Goal: Check status

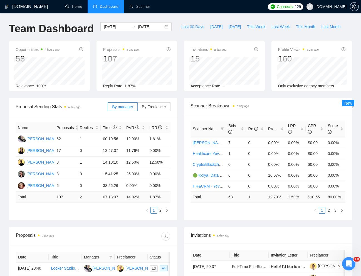
click at [189, 27] on span "Last 30 Days" at bounding box center [192, 27] width 23 height 6
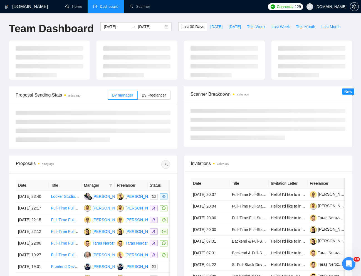
type input "[DATE]"
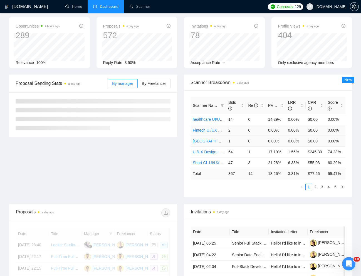
scroll to position [44, 0]
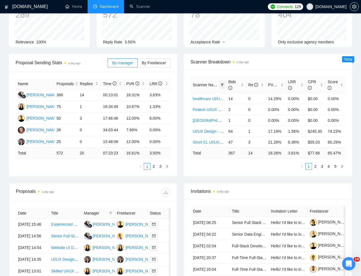
click at [222, 85] on icon "filter" at bounding box center [222, 84] width 3 height 3
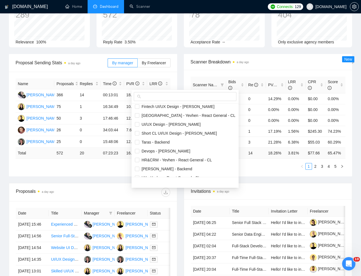
scroll to position [0, 0]
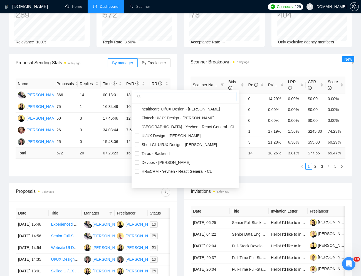
click at [164, 97] on input "text" at bounding box center [187, 96] width 91 height 6
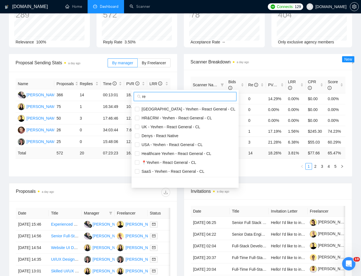
type input "r"
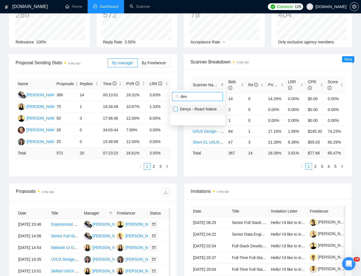
type input "den"
click at [177, 110] on input "checkbox" at bounding box center [175, 109] width 4 height 4
checkbox input "true"
click at [182, 137] on div "Proposal Sending Stats a day ago By manager By Freelancer Name Proposals Replie…" at bounding box center [181, 118] width 350 height 129
